Goal: Transaction & Acquisition: Purchase product/service

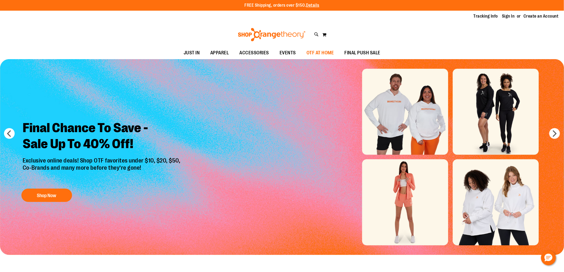
click at [319, 52] on span "OTF AT HOME" at bounding box center [319, 53] width 27 height 12
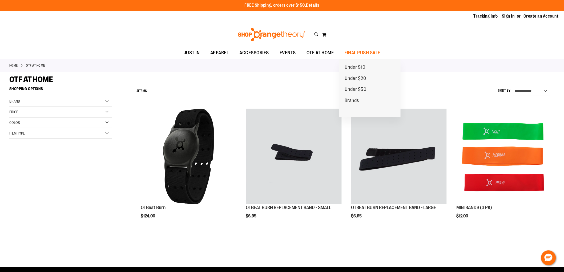
click at [359, 75] on link "Under $20" at bounding box center [355, 78] width 32 height 11
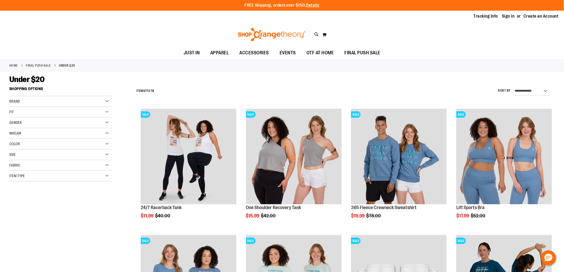
click at [445, 27] on div "Toggle Nav Search Popular Suggestions Advanced Search" at bounding box center [282, 34] width 564 height 25
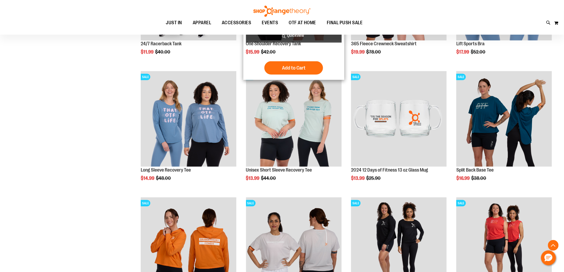
scroll to position [177, 0]
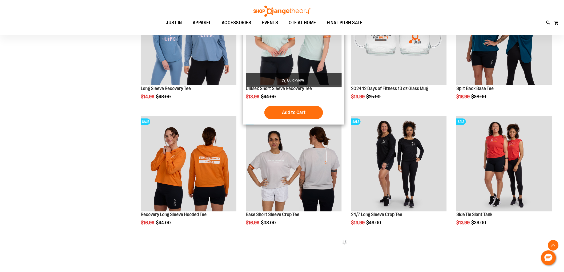
scroll to position [266, 0]
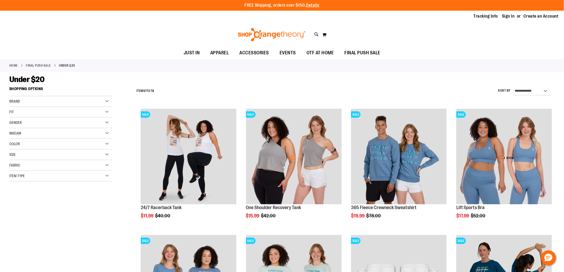
click at [23, 151] on div "Size" at bounding box center [60, 154] width 103 height 11
click at [79, 169] on div "2XL" at bounding box center [80, 168] width 8 height 8
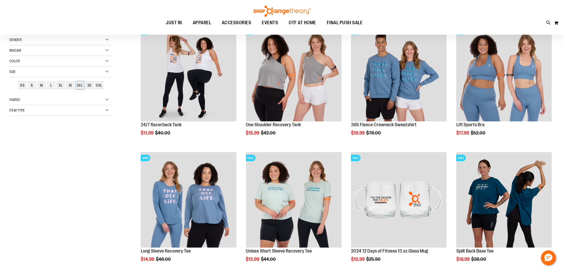
scroll to position [84, 0]
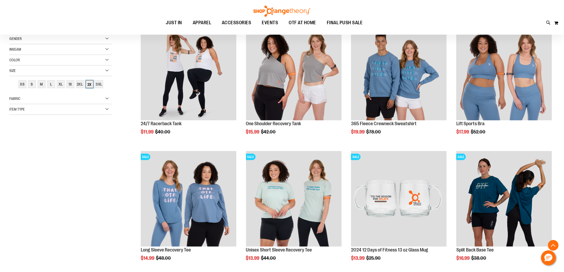
click at [90, 83] on div "2X" at bounding box center [90, 84] width 8 height 8
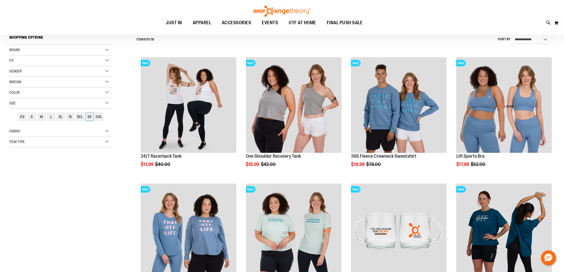
scroll to position [50, 0]
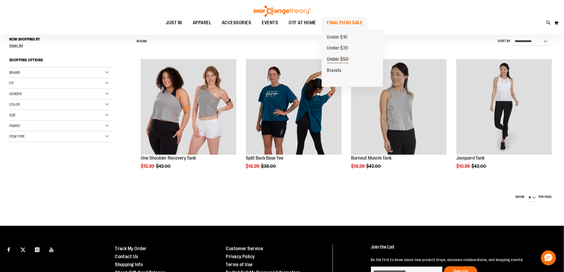
click at [336, 56] on span "Under $50" at bounding box center [338, 59] width 22 height 7
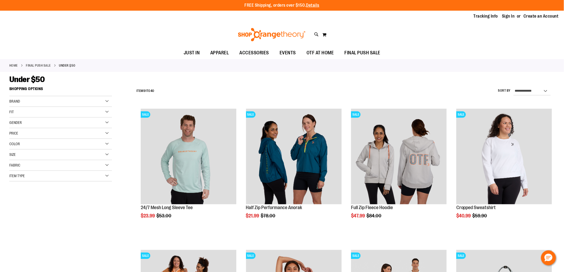
click at [38, 155] on div "Size" at bounding box center [60, 154] width 103 height 11
click at [81, 169] on div "2XL" at bounding box center [80, 168] width 8 height 8
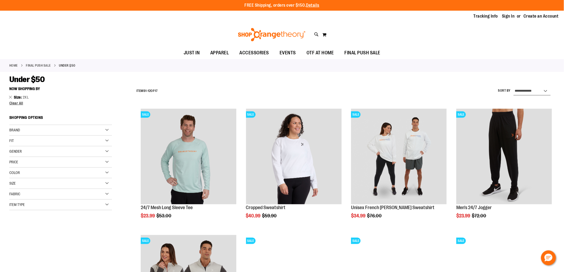
click at [525, 90] on select "**********" at bounding box center [531, 91] width 37 height 9
select select "**********"
click at [513, 87] on select "**********" at bounding box center [531, 91] width 37 height 9
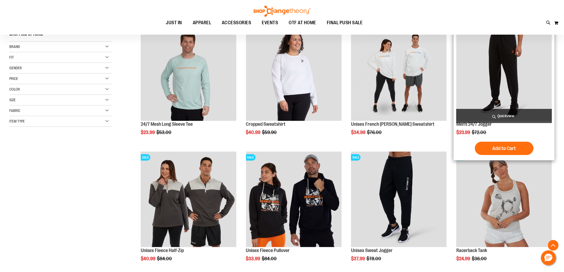
scroll to position [84, 0]
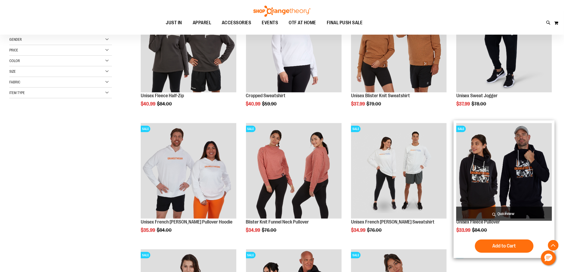
scroll to position [118, 0]
